Goal: Information Seeking & Learning: Learn about a topic

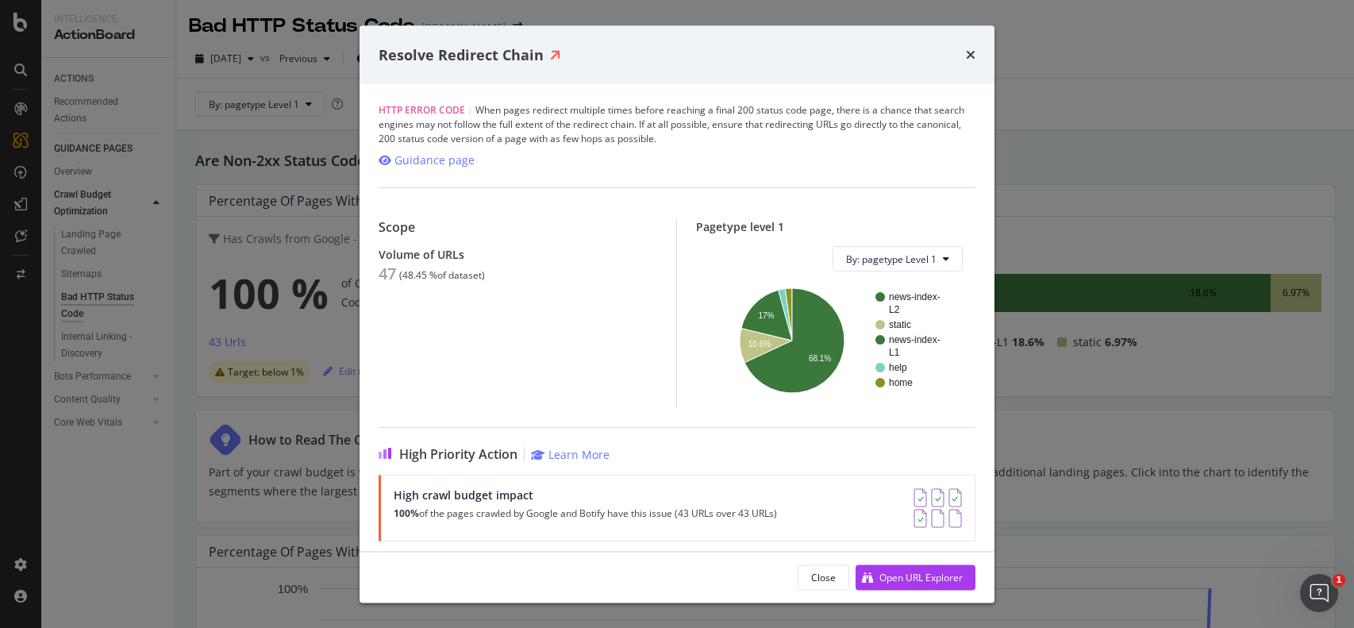
scroll to position [88, 0]
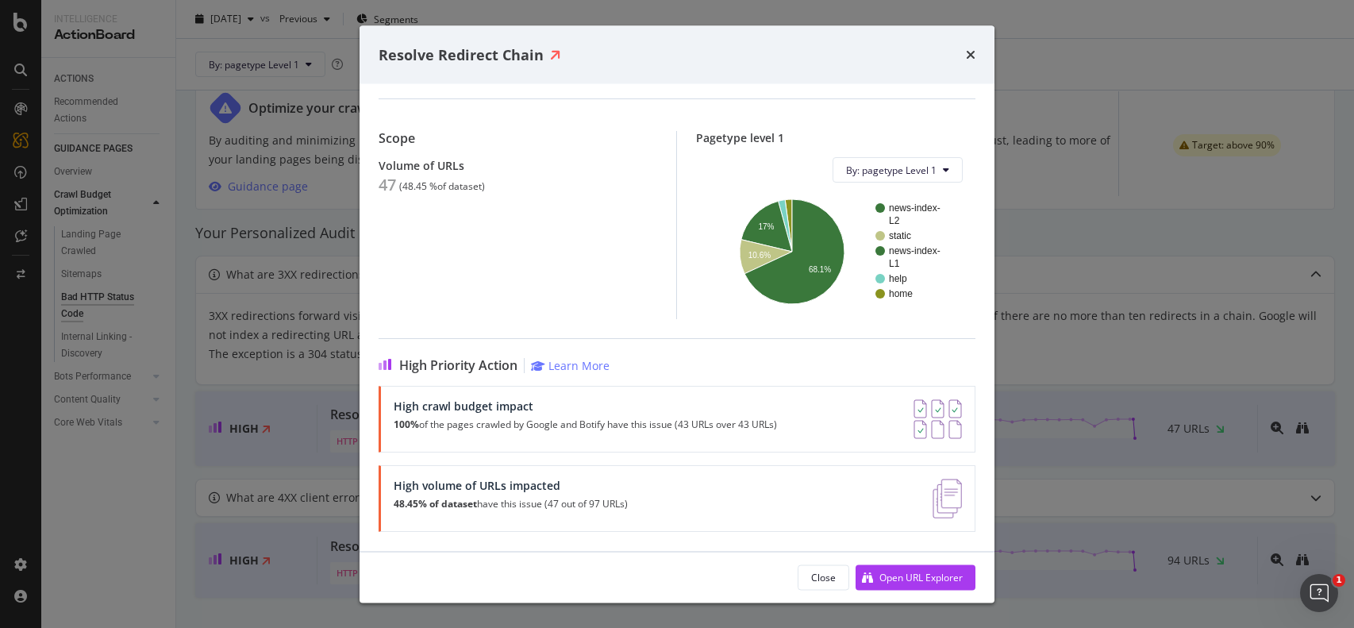
click at [1019, 257] on div "Resolve Redirect Chain HTTP Error Code | When pages redirect multiple times bef…" at bounding box center [677, 314] width 1354 height 628
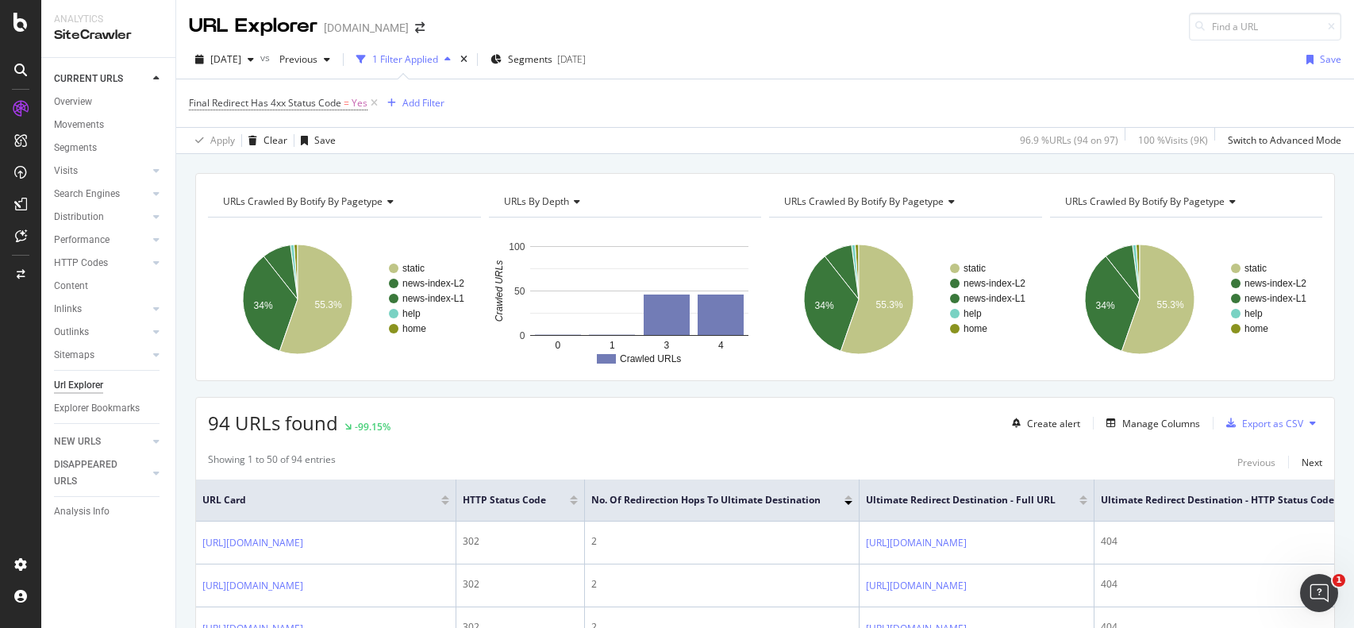
click at [855, 125] on div "Final Redirect Has 4xx Status Code = Yes Add Filter" at bounding box center [765, 103] width 1153 height 48
